Goal: Information Seeking & Learning: Check status

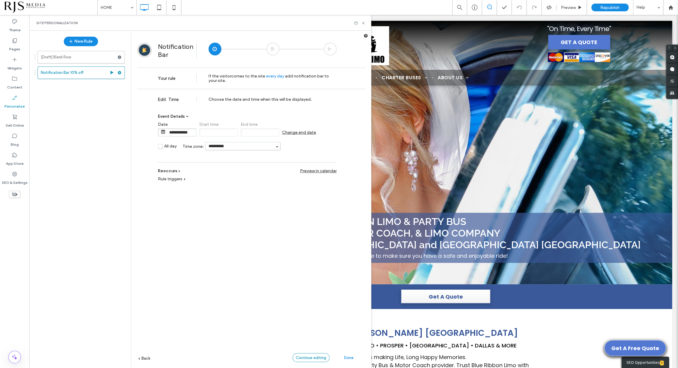
click at [312, 356] on span "Continue editing" at bounding box center [311, 357] width 30 height 4
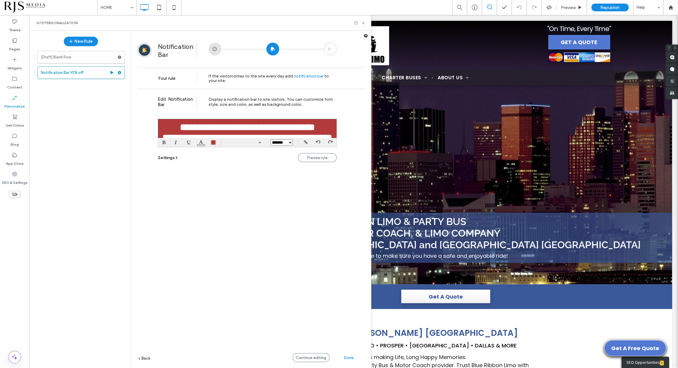
click at [315, 126] on font "**********" at bounding box center [247, 127] width 135 height 10
click at [315, 127] on font "**********" at bounding box center [247, 127] width 135 height 10
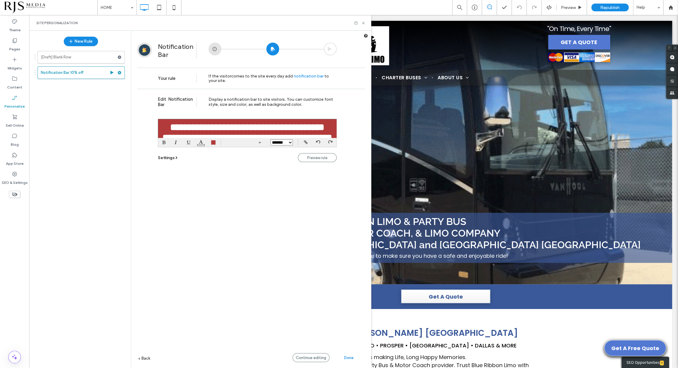
scroll to position [7, 0]
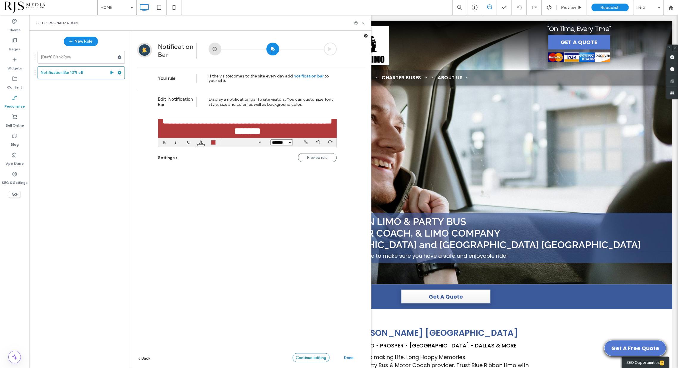
click at [310, 354] on div "Continue editing" at bounding box center [310, 357] width 37 height 9
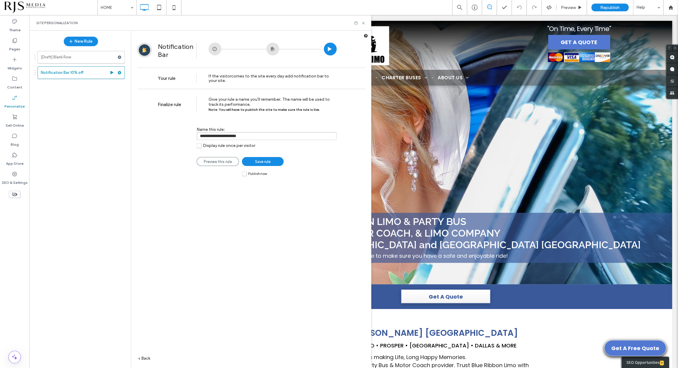
click at [247, 175] on label "Publish now" at bounding box center [254, 173] width 25 height 5
click at [245, 175] on label "Publish now" at bounding box center [254, 173] width 25 height 5
click at [252, 161] on link "Save rule" at bounding box center [263, 161] width 42 height 9
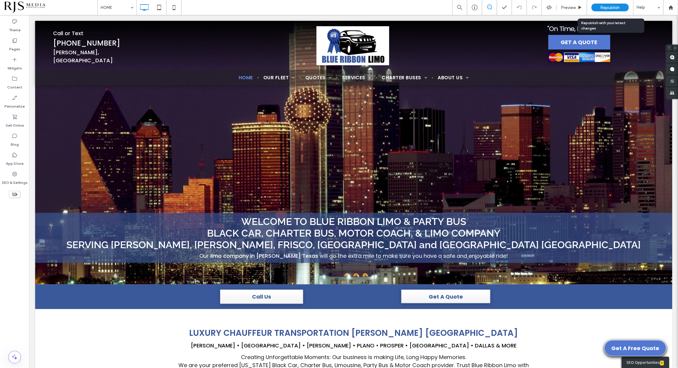
click at [601, 8] on span "Republish" at bounding box center [609, 7] width 19 height 5
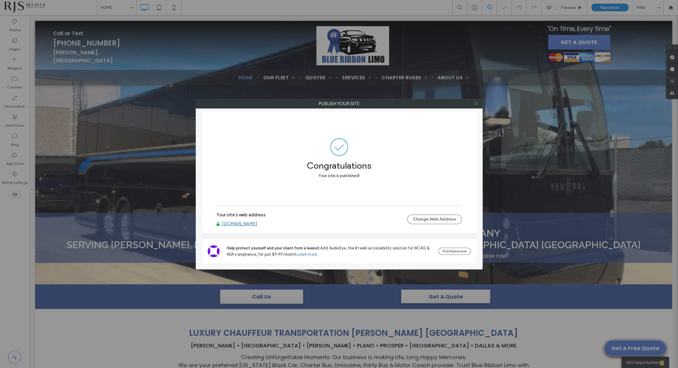
click at [477, 103] on icon at bounding box center [476, 103] width 4 height 4
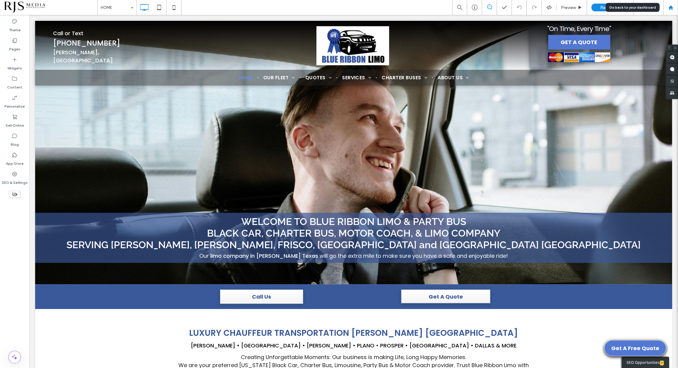
click at [669, 5] on icon at bounding box center [670, 7] width 5 height 5
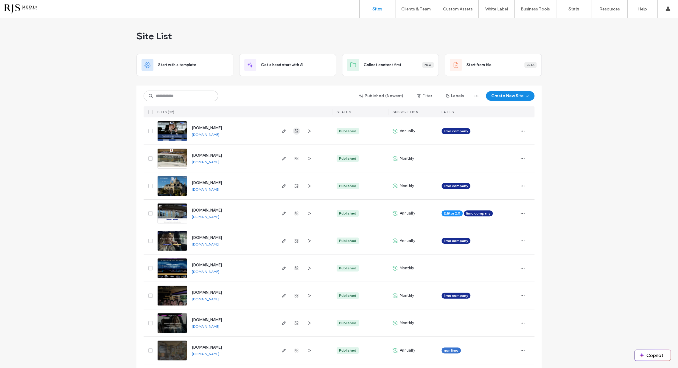
click at [296, 130] on use "button" at bounding box center [297, 131] width 4 height 4
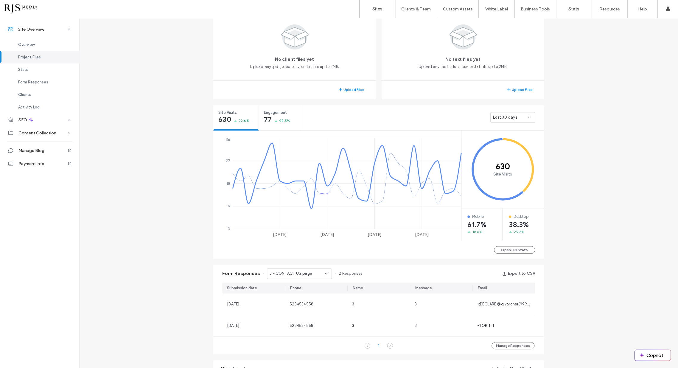
scroll to position [165, 0]
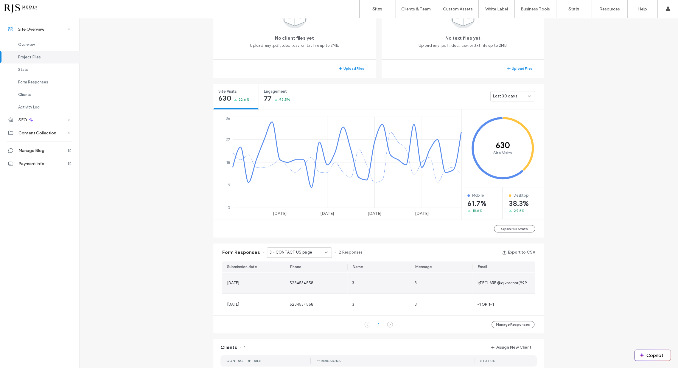
click at [274, 285] on div "[DATE]" at bounding box center [253, 283] width 53 height 6
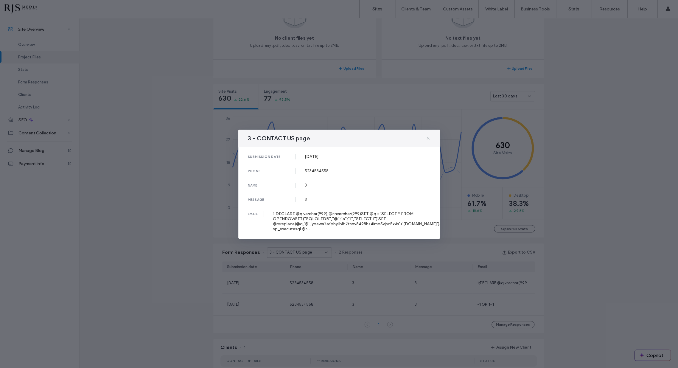
click at [427, 138] on use at bounding box center [428, 138] width 3 height 3
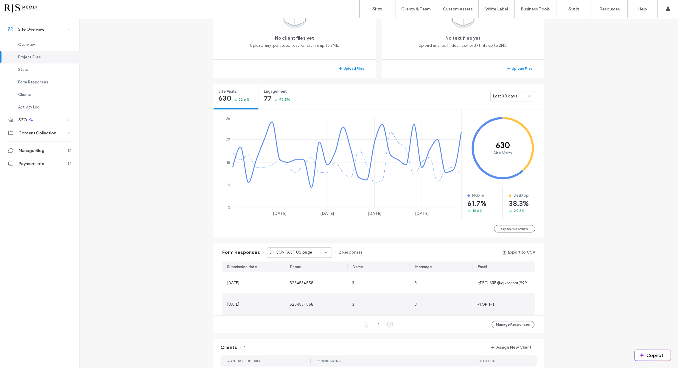
click at [388, 305] on div "3" at bounding box center [378, 304] width 53 height 6
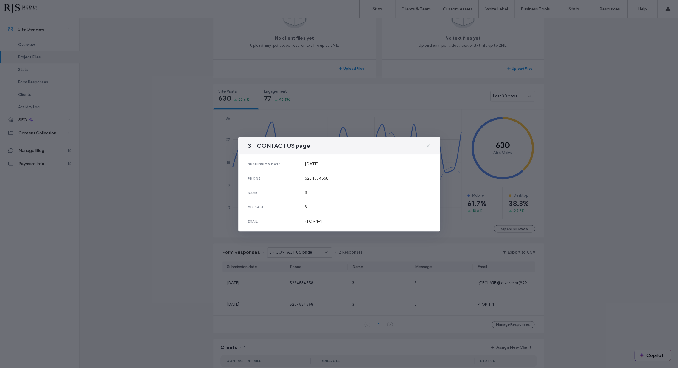
click at [427, 145] on use at bounding box center [428, 145] width 3 height 3
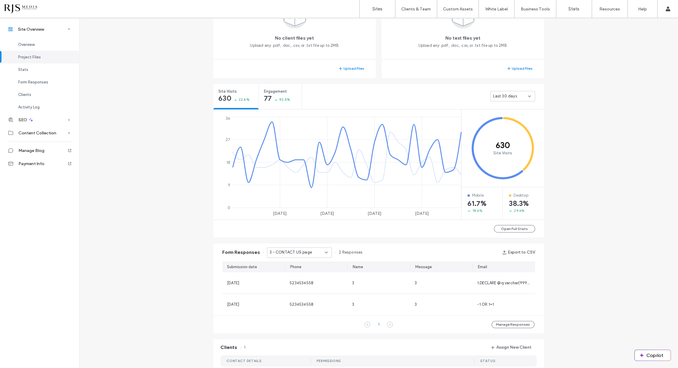
click at [387, 326] on icon at bounding box center [390, 324] width 6 height 6
click at [319, 250] on div "3 - CONTACT US page" at bounding box center [297, 252] width 55 height 6
click at [400, 243] on div "Form Responses 3 - CONTACT US page 2 Responses Export to CSV" at bounding box center [378, 252] width 331 height 18
click at [376, 10] on label "Sites" at bounding box center [377, 8] width 10 height 5
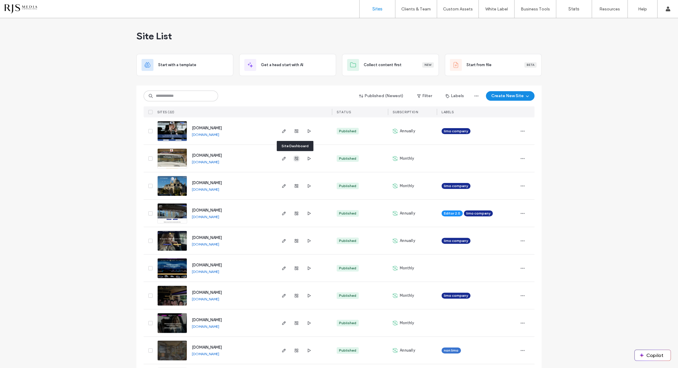
click at [294, 157] on icon "button" at bounding box center [296, 158] width 5 height 5
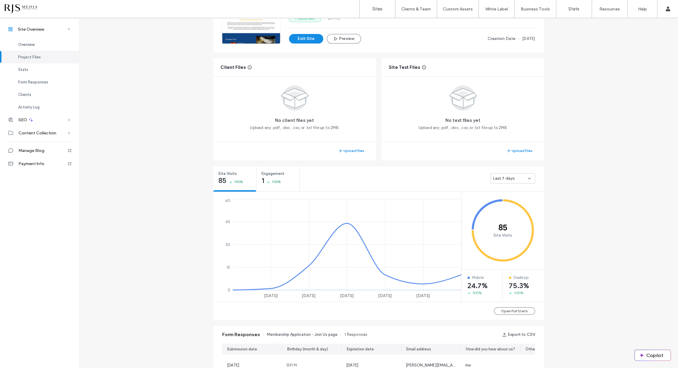
scroll to position [99, 0]
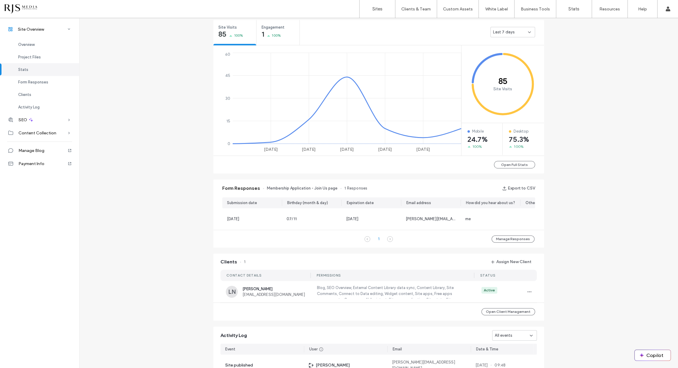
scroll to position [177, 0]
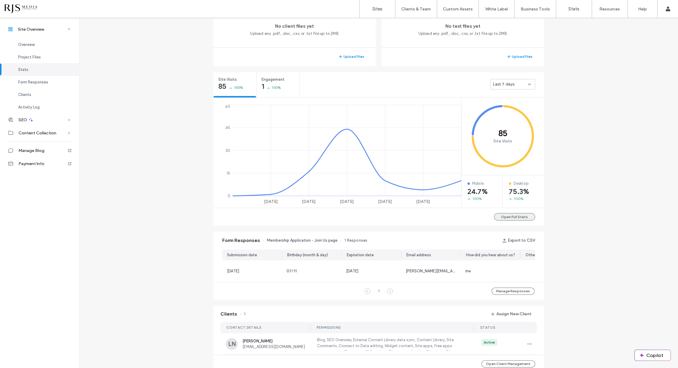
click at [510, 215] on button "Open Full Stats" at bounding box center [514, 216] width 41 height 7
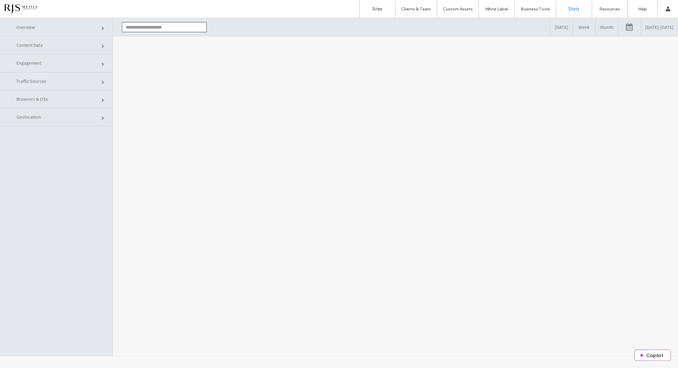
type input "**********"
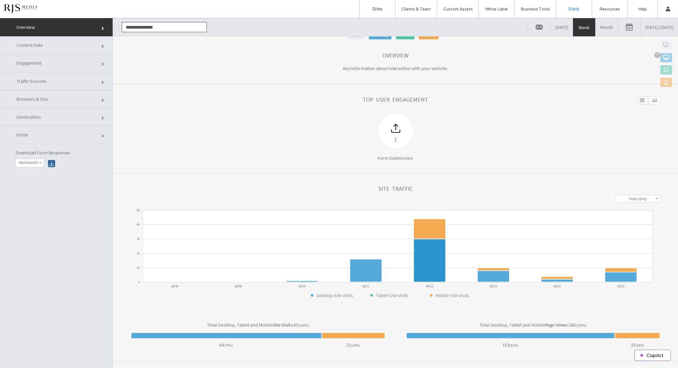
scroll to position [43, 0]
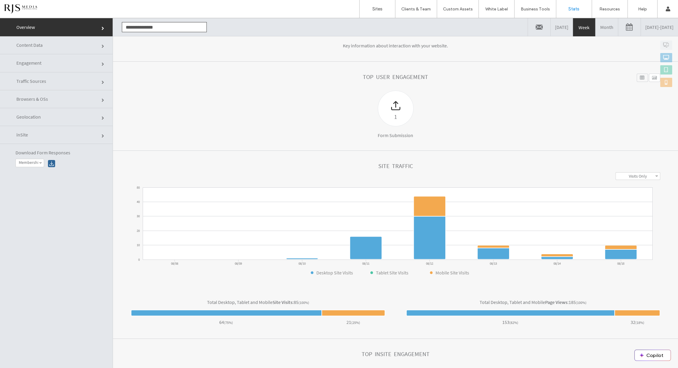
click link "Engagement"
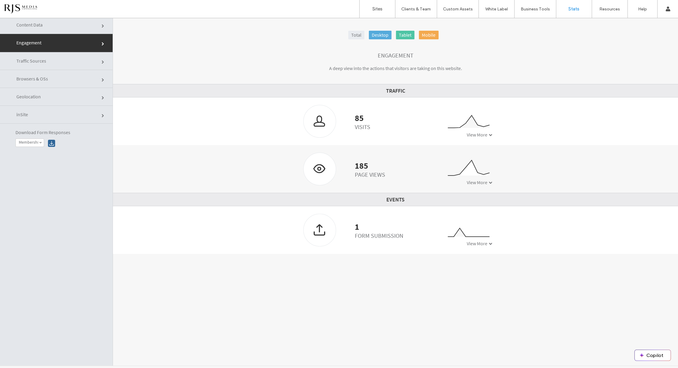
scroll to position [30, 0]
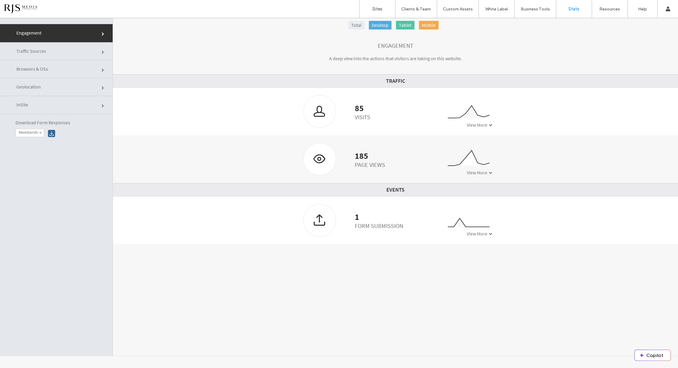
click link "Traffic Sources"
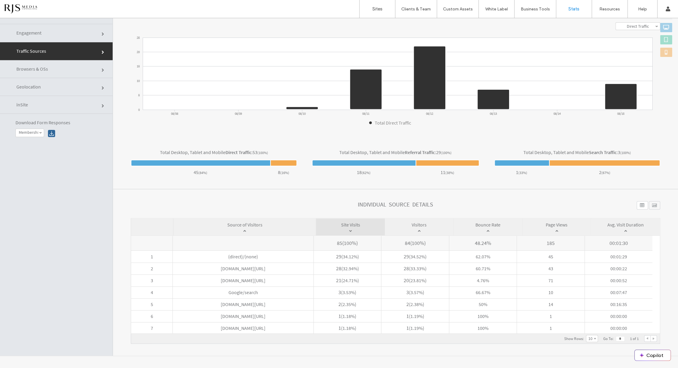
click link "Browsers & OSs"
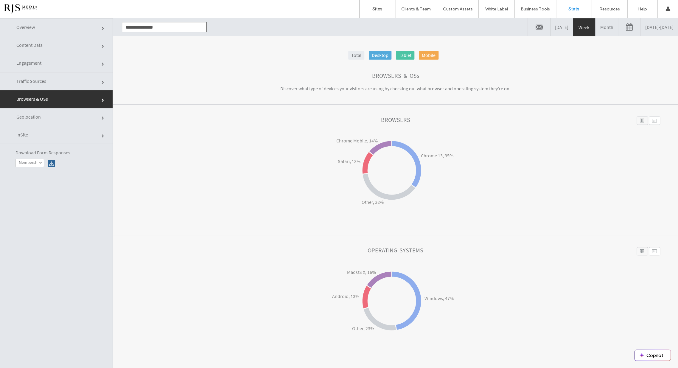
click link "Geolocation"
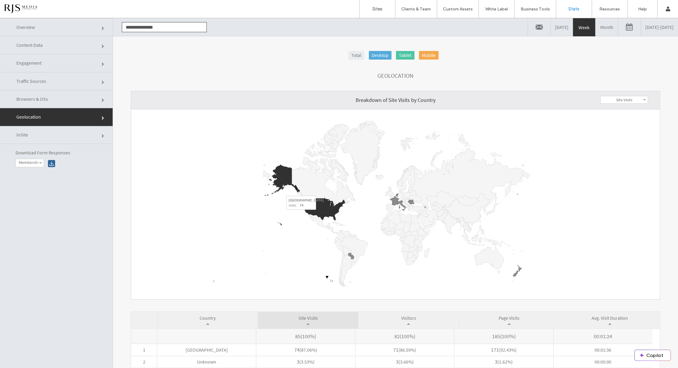
click at [318, 213] on icon "A chart." at bounding box center [324, 209] width 42 height 22
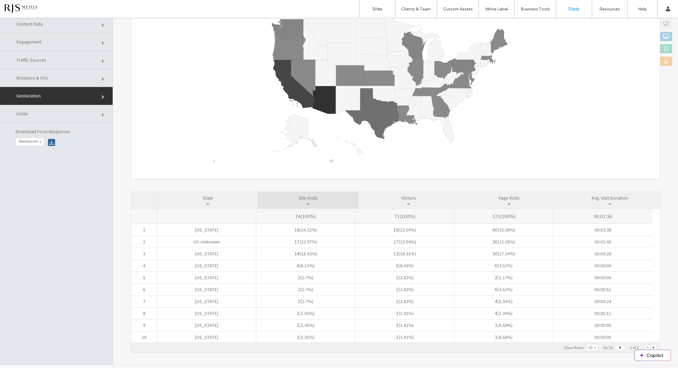
scroll to position [30, 0]
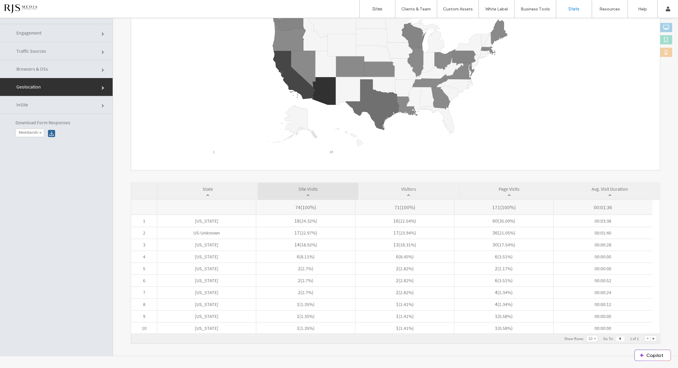
click span
click at [325, 93] on icon "A chart." at bounding box center [324, 91] width 24 height 28
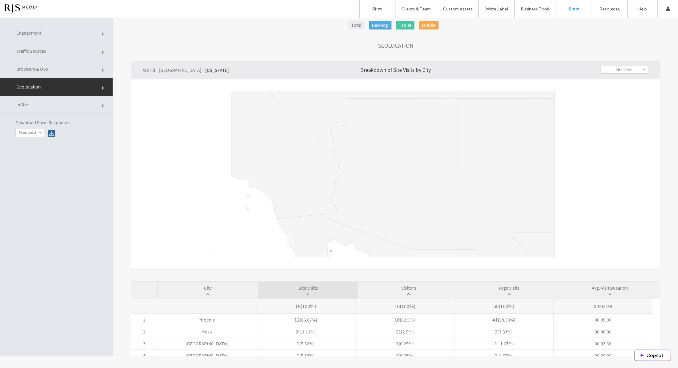
scroll to position [0, 0]
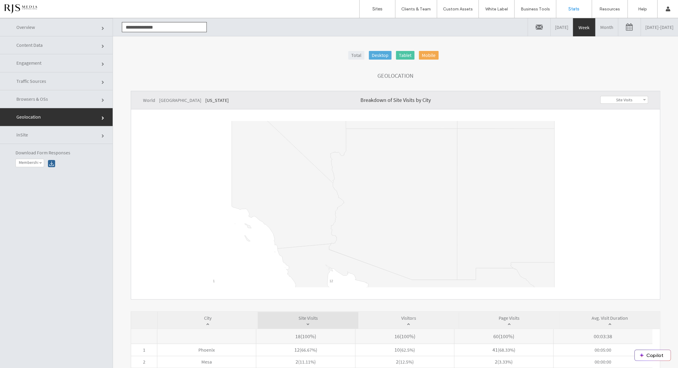
click link "Overview"
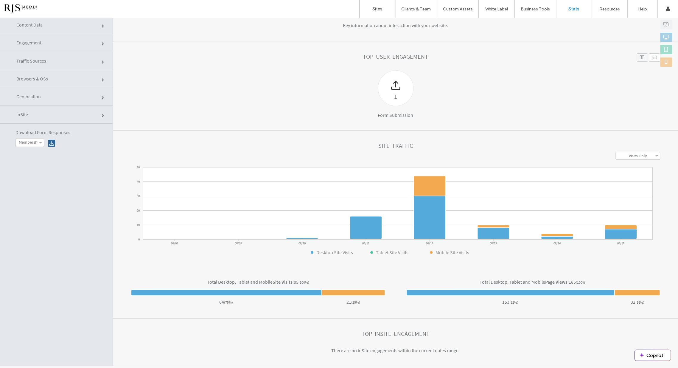
scroll to position [30, 0]
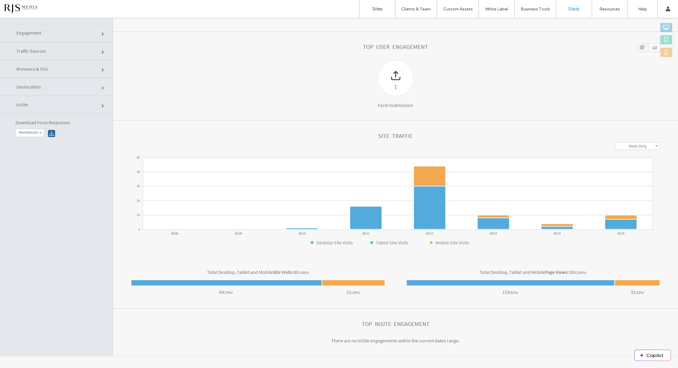
click link "Browsers & OSs"
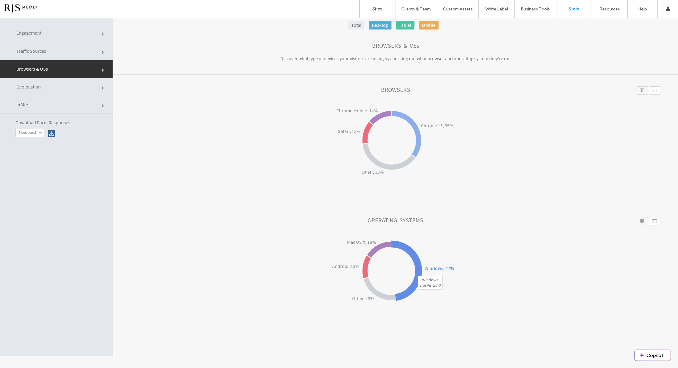
click at [416, 273] on icon at bounding box center [407, 270] width 30 height 59
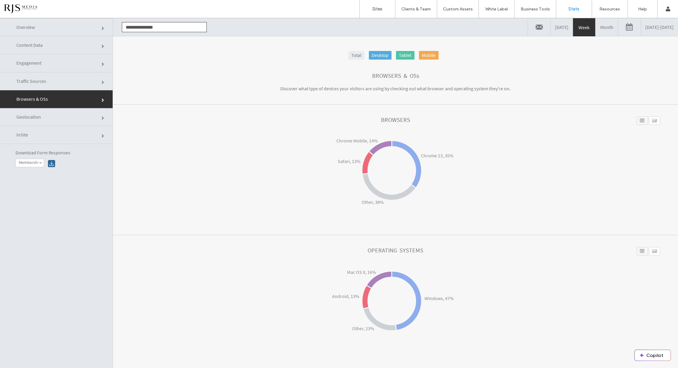
click link "Overview"
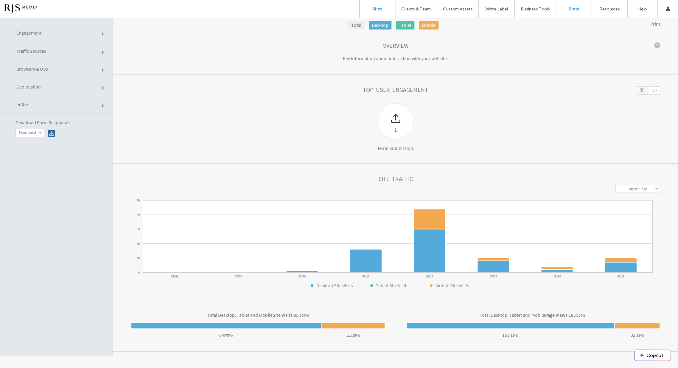
click at [369, 9] on link "Sites" at bounding box center [377, 9] width 35 height 18
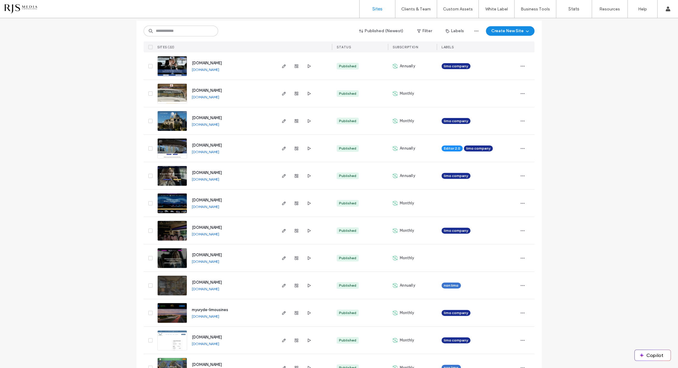
scroll to position [66, 0]
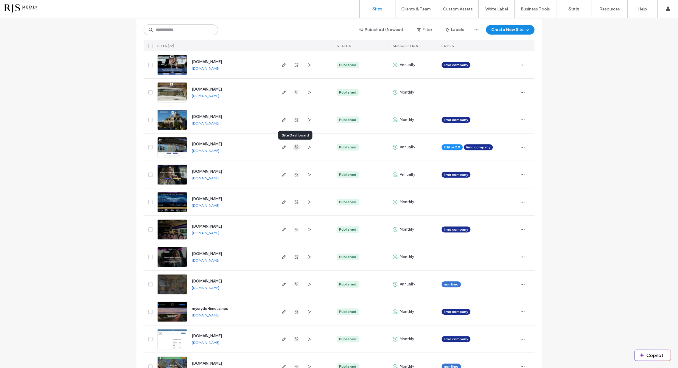
click at [297, 146] on span "button" at bounding box center [296, 147] width 7 height 7
